Goal: Task Accomplishment & Management: Manage account settings

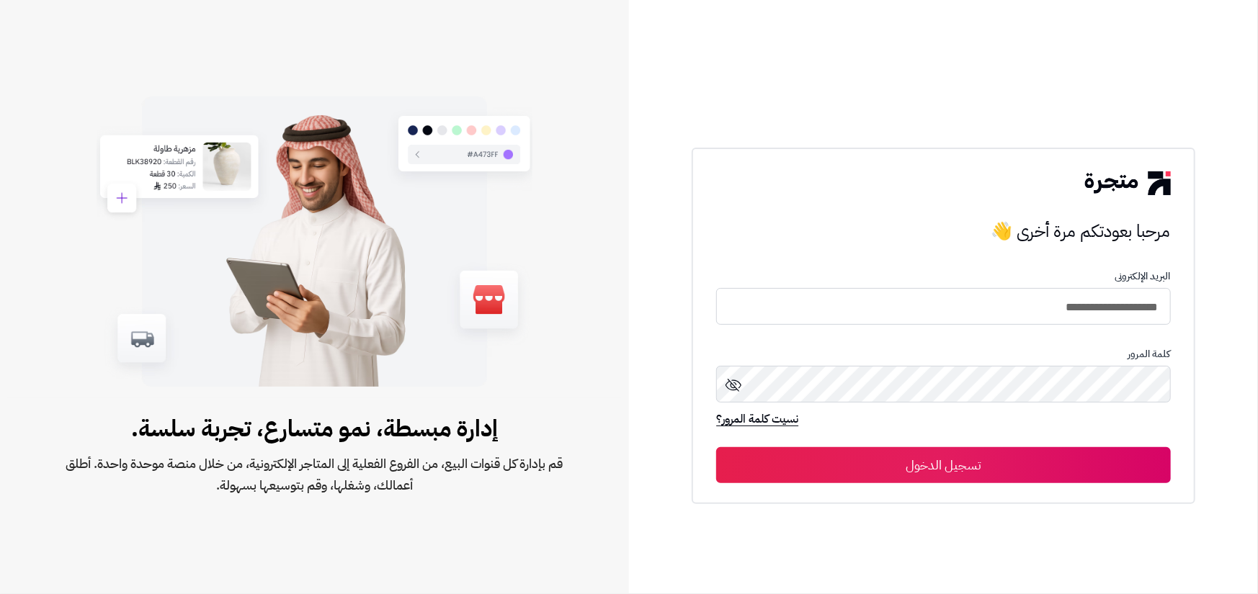
click at [873, 463] on button "تسجيل الدخول" at bounding box center [943, 465] width 454 height 36
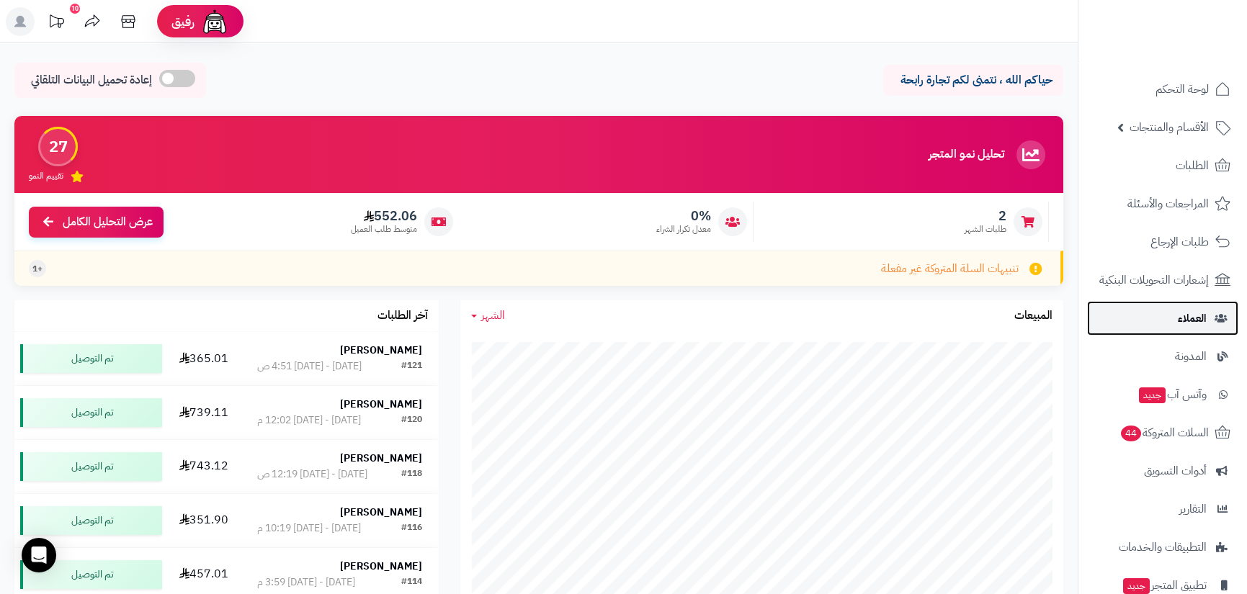
click at [1175, 323] on link "العملاء" at bounding box center [1162, 318] width 151 height 35
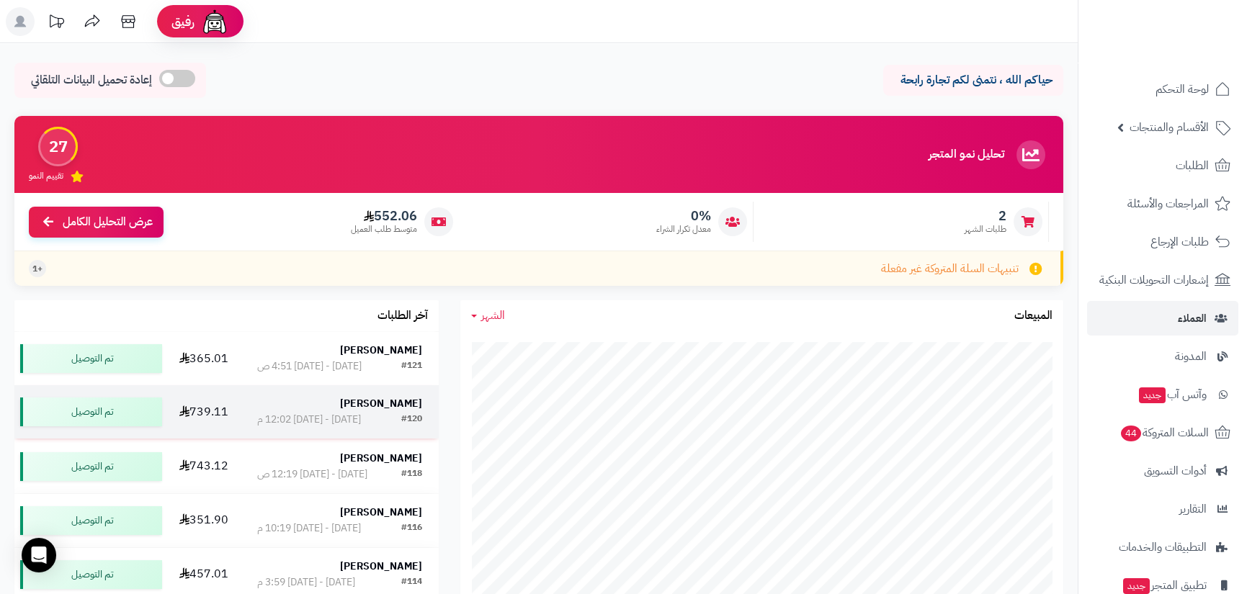
click at [370, 401] on strong "[PERSON_NAME]" at bounding box center [381, 403] width 82 height 15
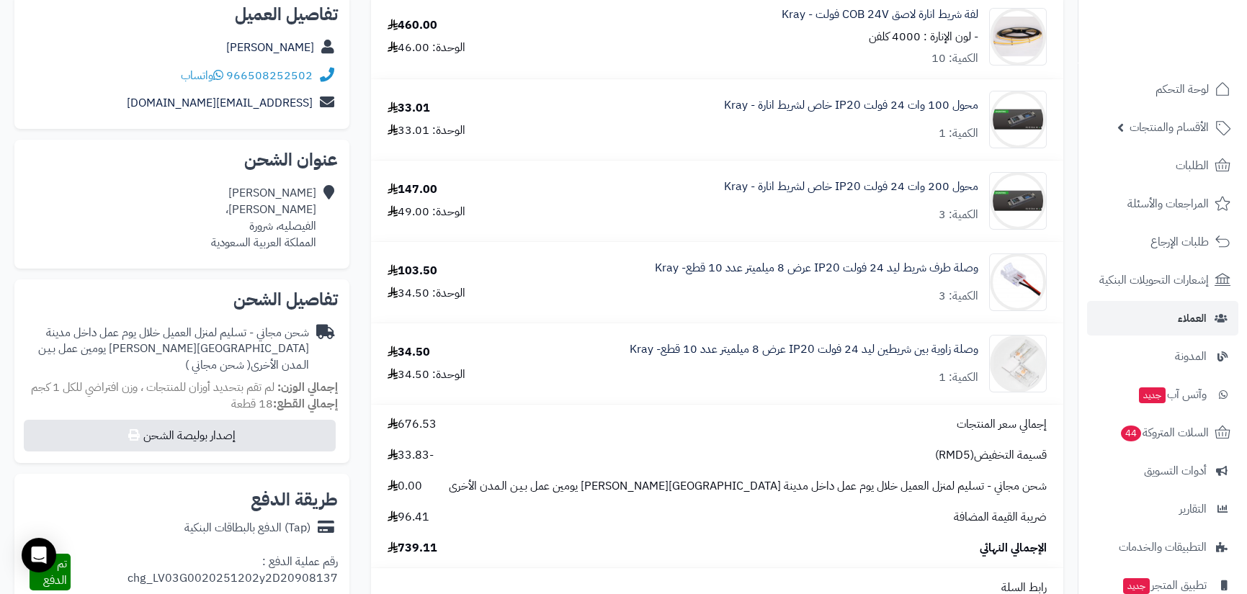
scroll to position [144, 0]
